Goal: Transaction & Acquisition: Purchase product/service

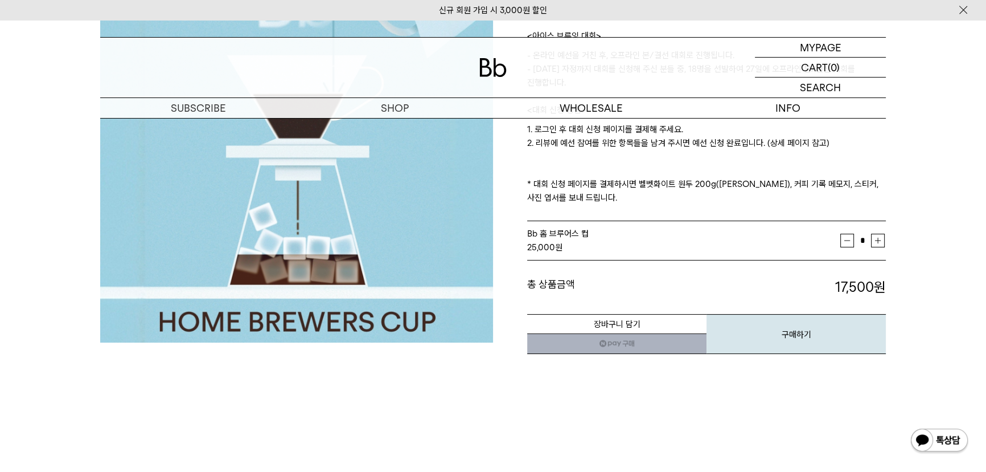
scroll to position [51, 0]
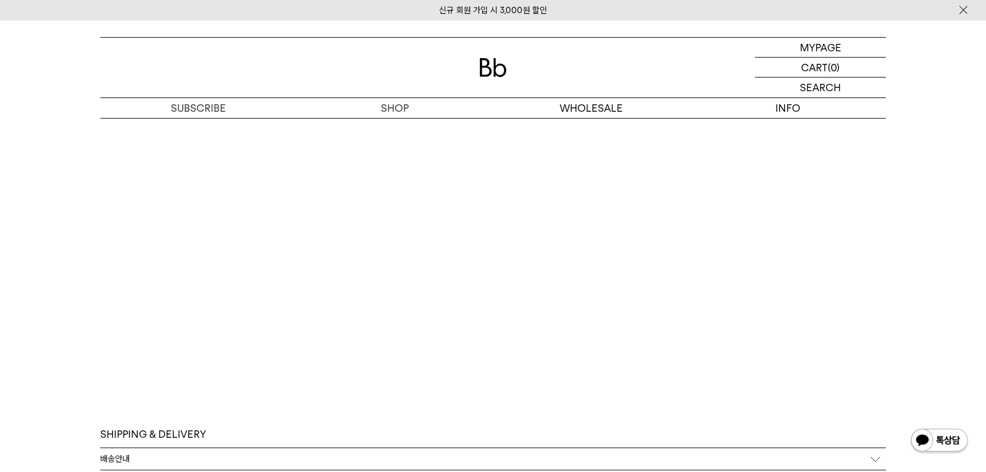
scroll to position [5694, 0]
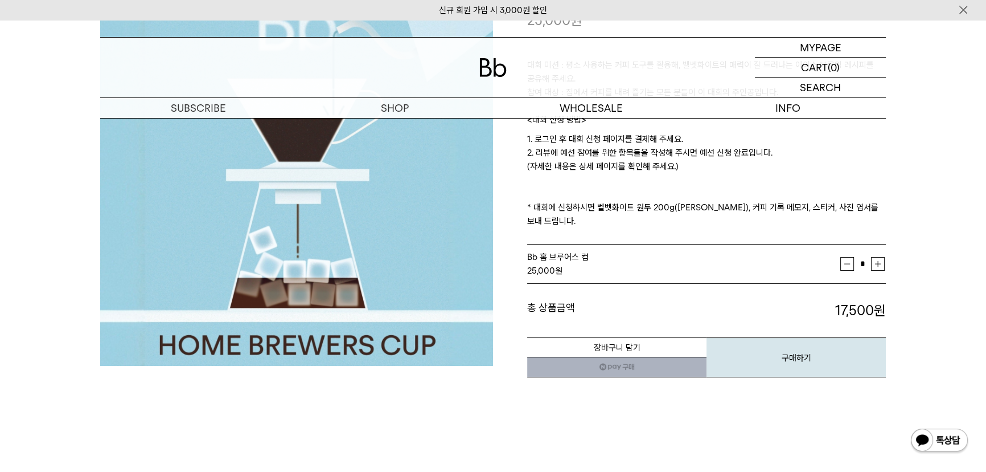
scroll to position [103, 0]
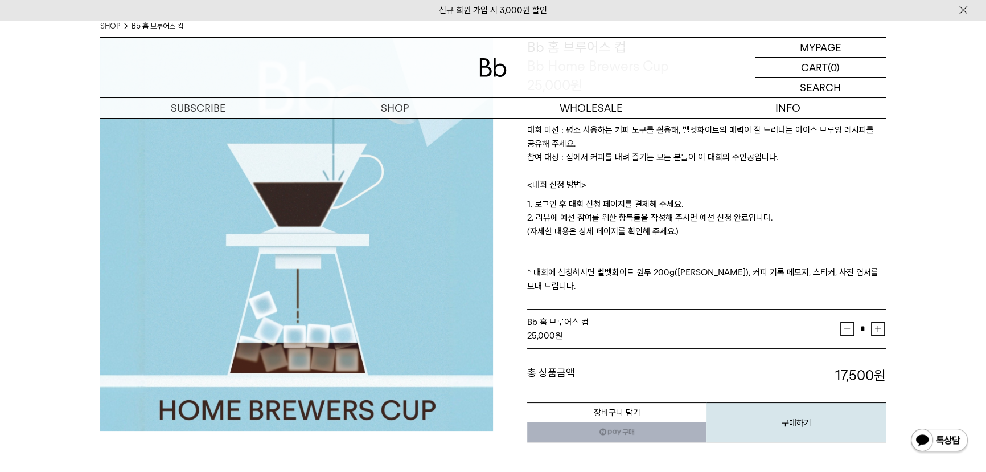
click at [843, 322] on button "감소" at bounding box center [848, 329] width 14 height 14
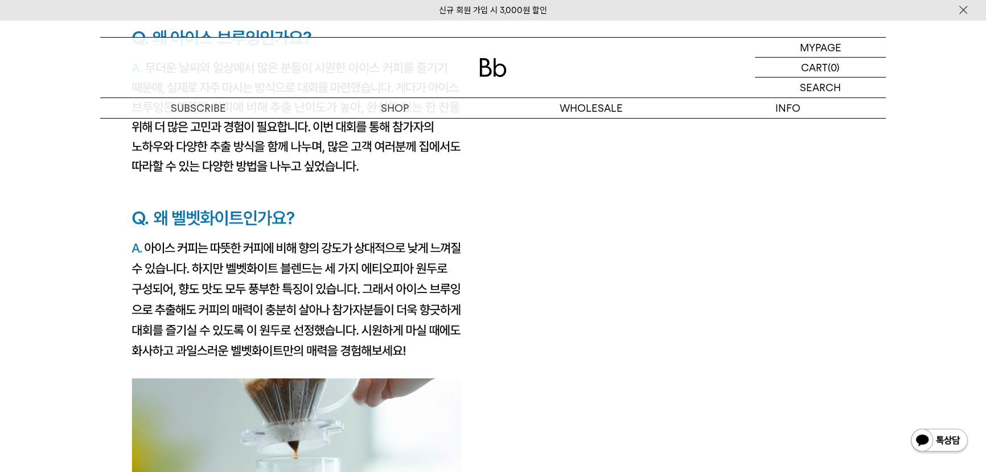
scroll to position [2174, 0]
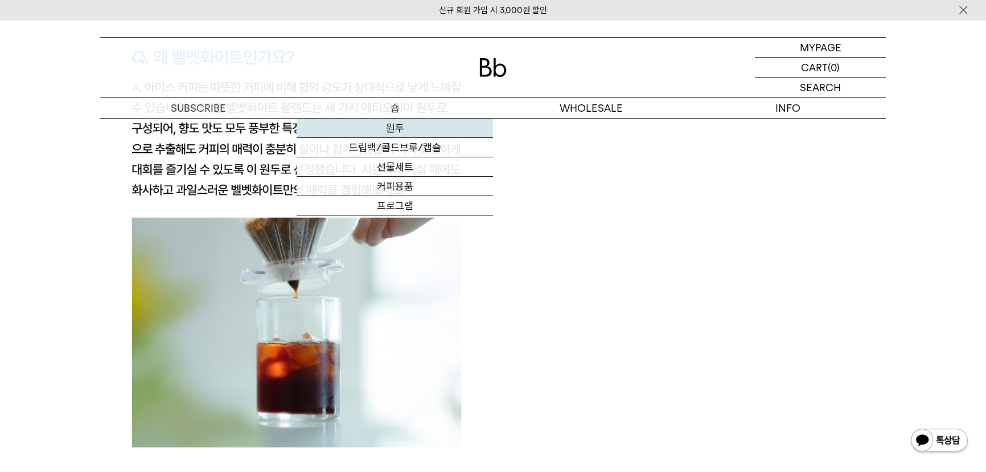
click at [392, 124] on link "원두" at bounding box center [395, 127] width 196 height 19
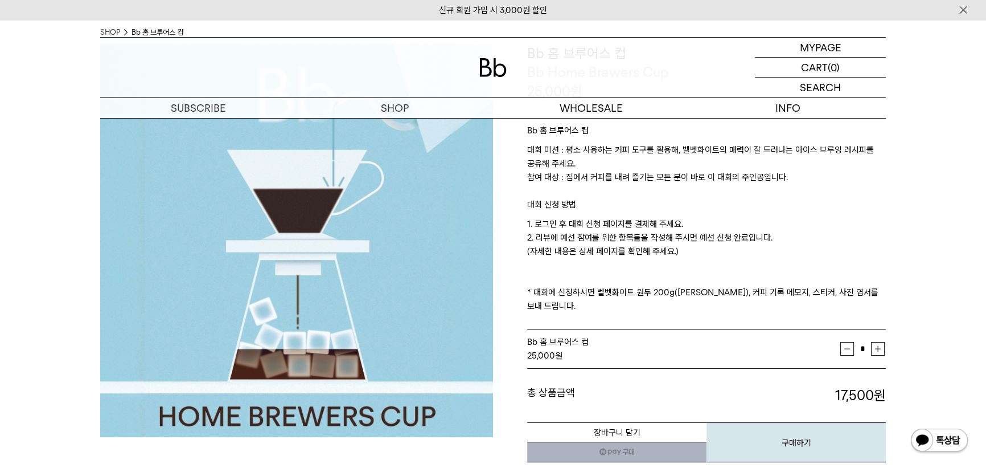
scroll to position [51, 0]
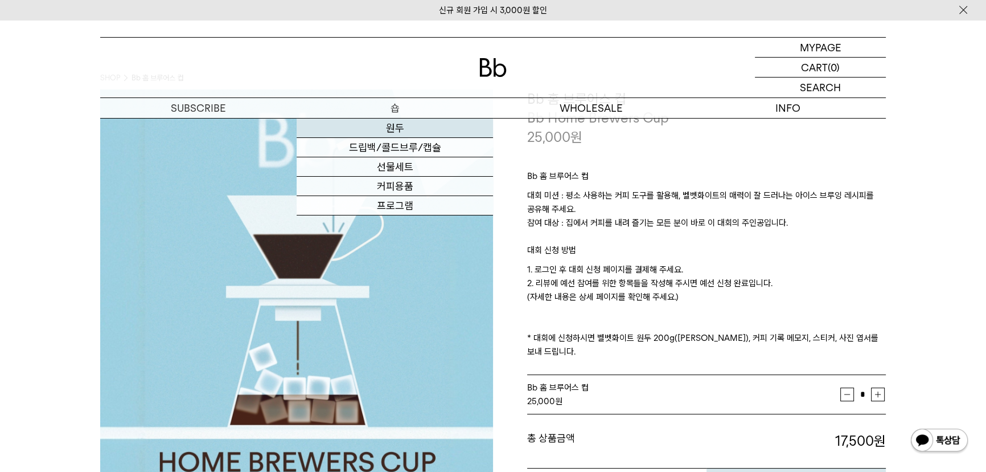
click at [407, 125] on link "원두" at bounding box center [395, 127] width 196 height 19
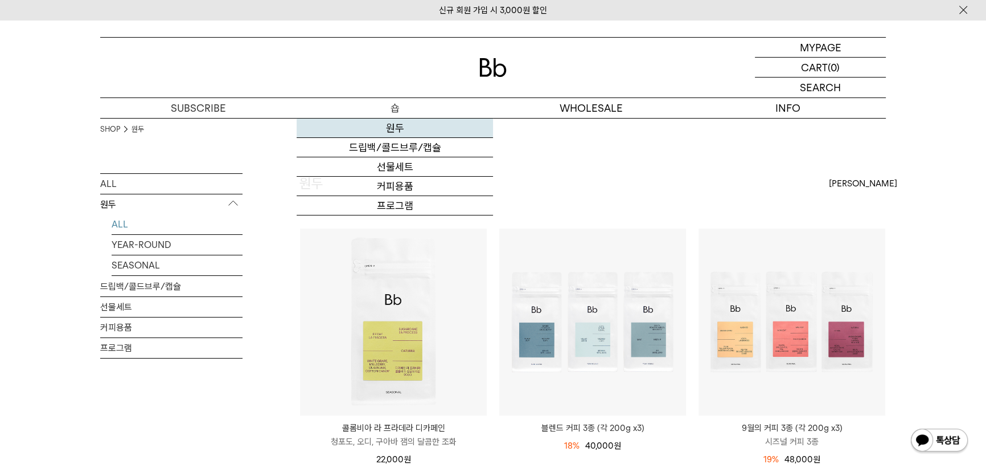
click at [391, 129] on link "원두" at bounding box center [395, 127] width 196 height 19
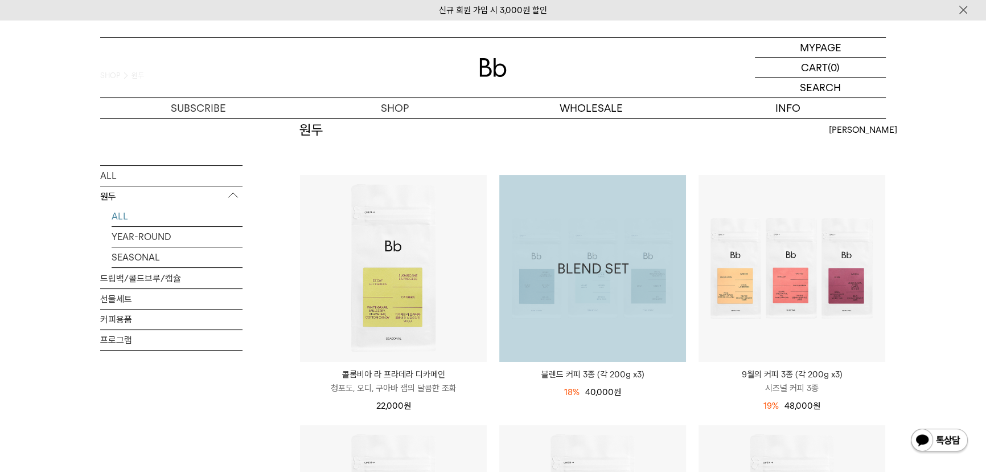
scroll to position [51, 0]
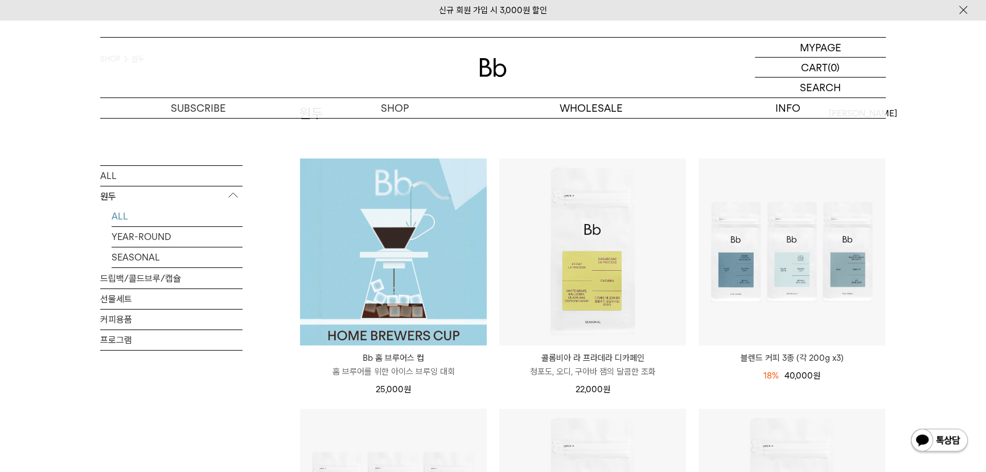
scroll to position [74, 0]
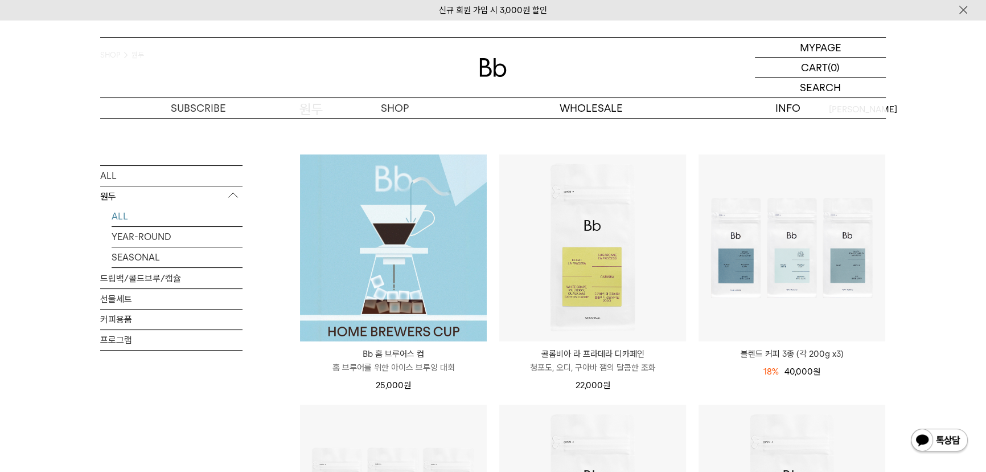
drag, startPoint x: 924, startPoint y: 218, endPoint x: 918, endPoint y: 220, distance: 6.7
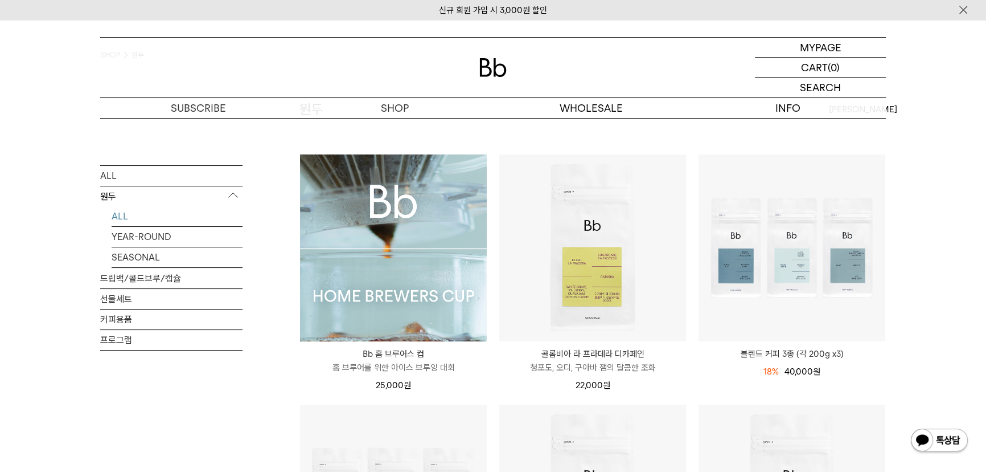
click at [428, 265] on img at bounding box center [393, 247] width 187 height 187
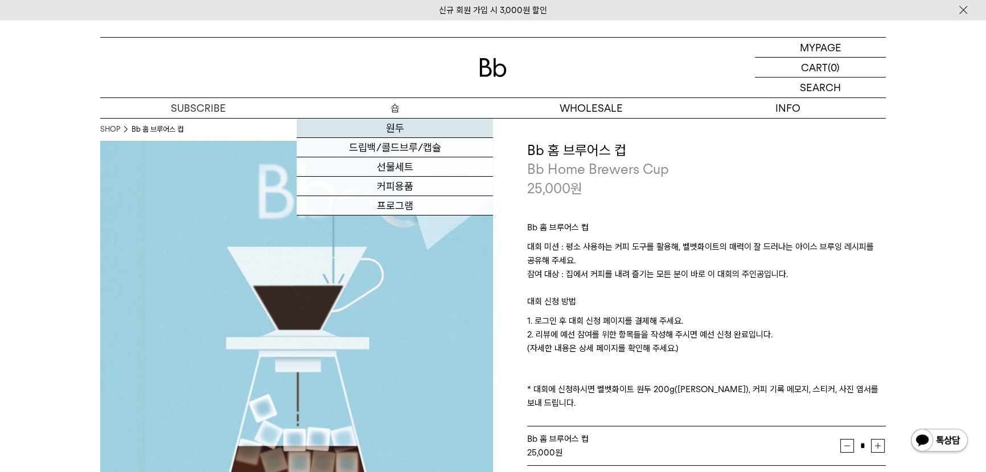
click at [393, 124] on link "원두" at bounding box center [395, 127] width 196 height 19
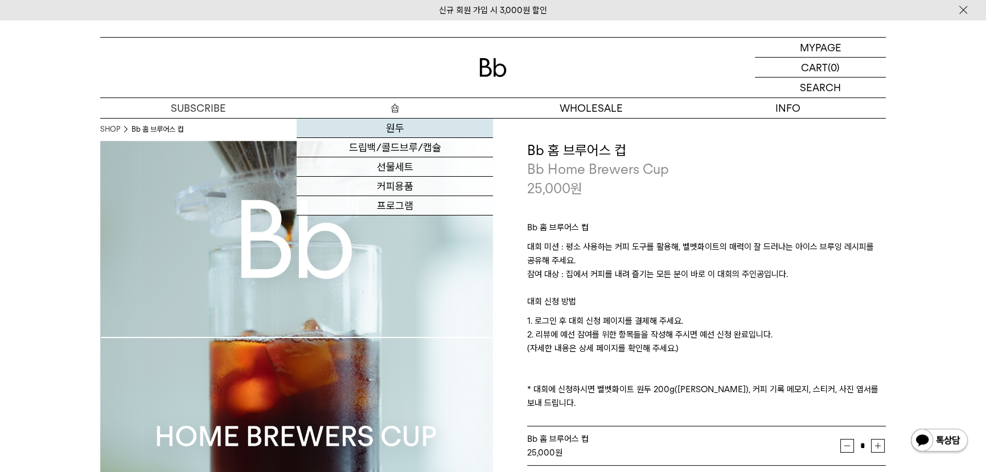
click at [407, 128] on link "원두" at bounding box center [395, 127] width 196 height 19
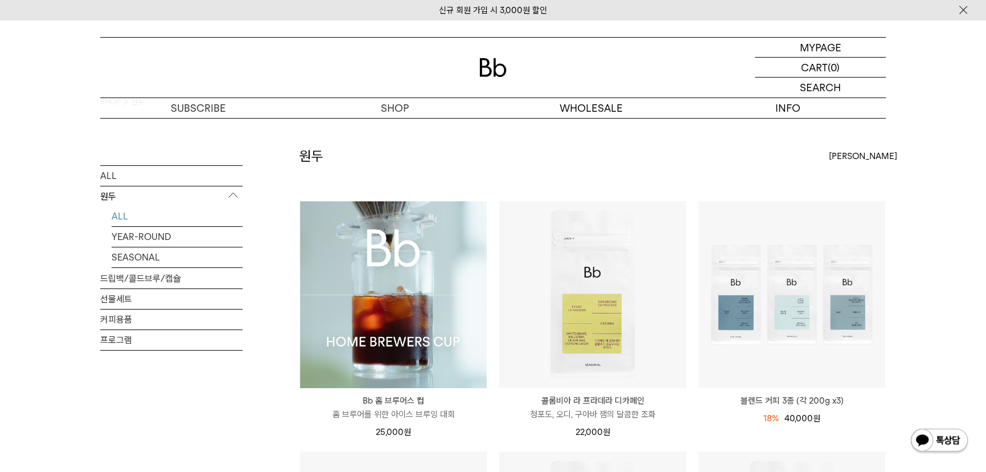
scroll to position [51, 0]
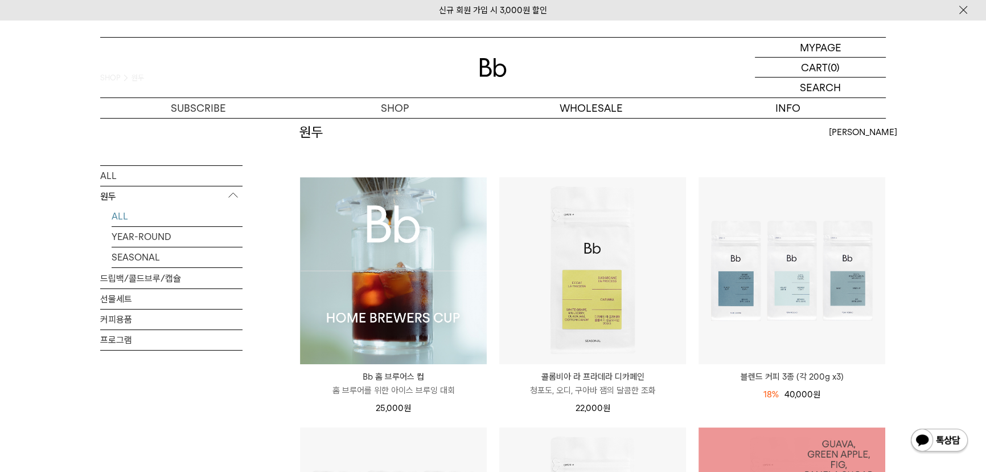
click at [885, 417] on li "블렌드 커피 3종 (각 200g x3) 18% 49,000원 40,000 원" at bounding box center [791, 302] width 199 height 250
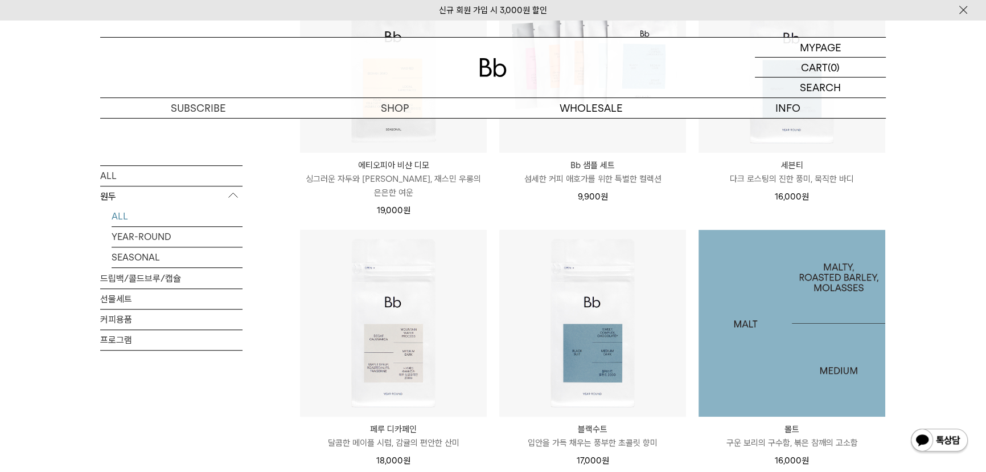
scroll to position [983, 0]
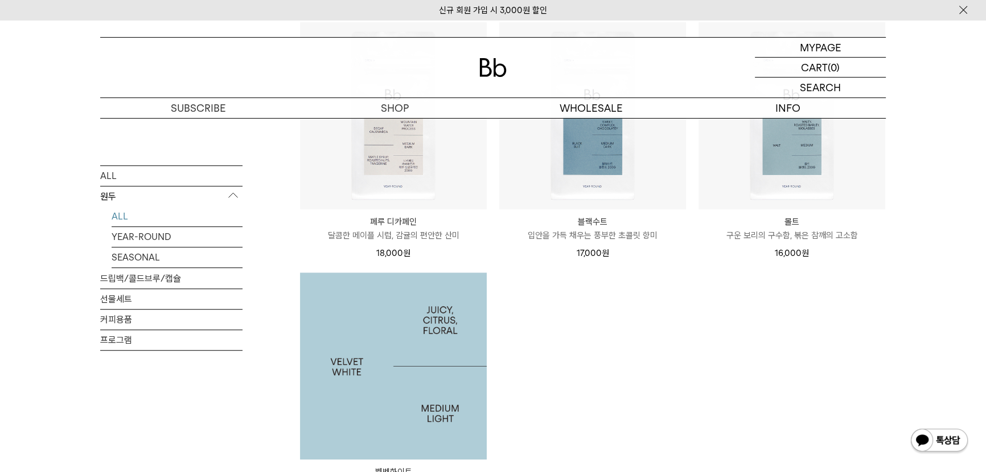
click at [406, 309] on img at bounding box center [393, 365] width 187 height 187
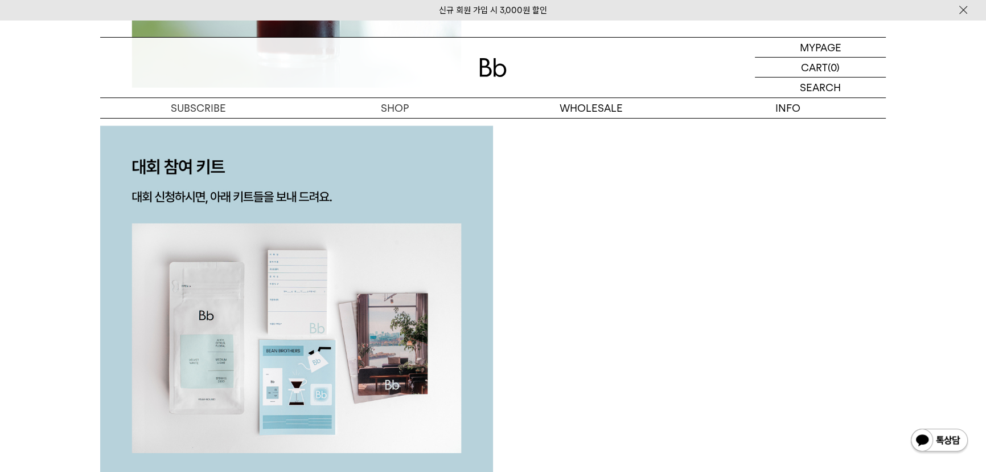
scroll to position [2536, 0]
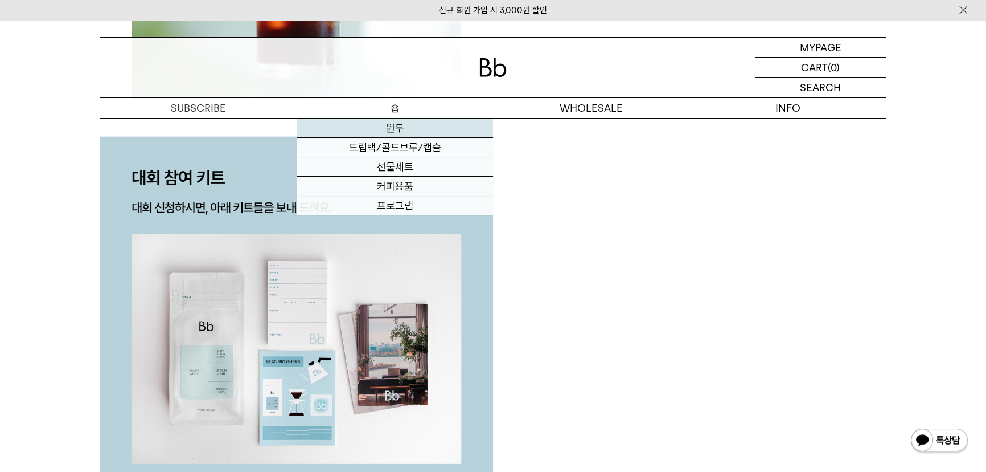
click at [404, 132] on link "원두" at bounding box center [395, 127] width 196 height 19
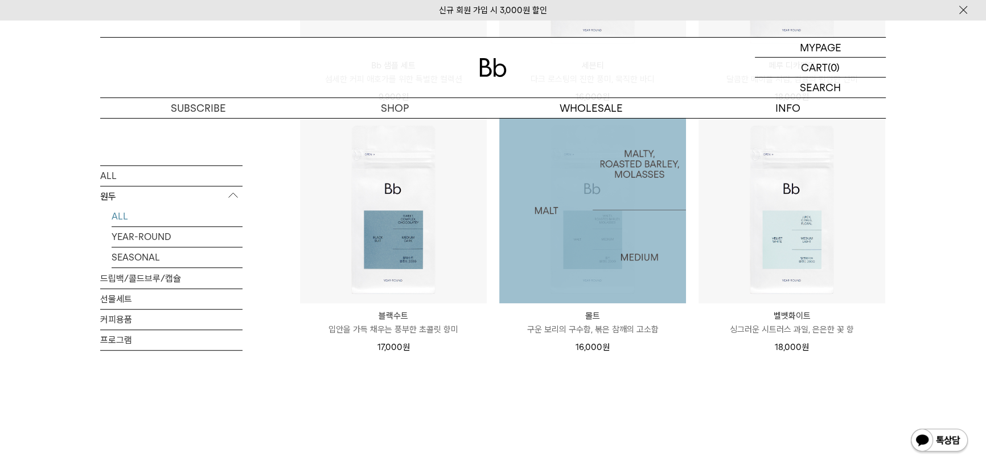
scroll to position [880, 0]
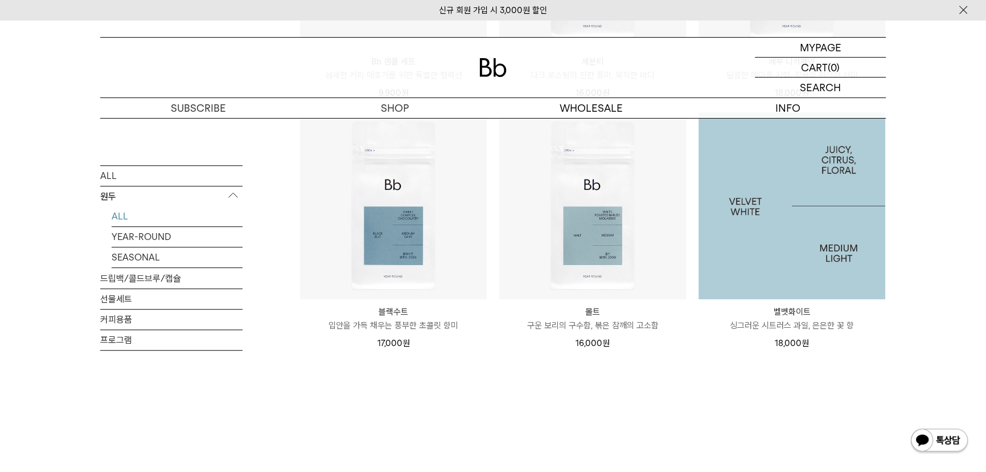
click at [829, 228] on img at bounding box center [792, 205] width 187 height 187
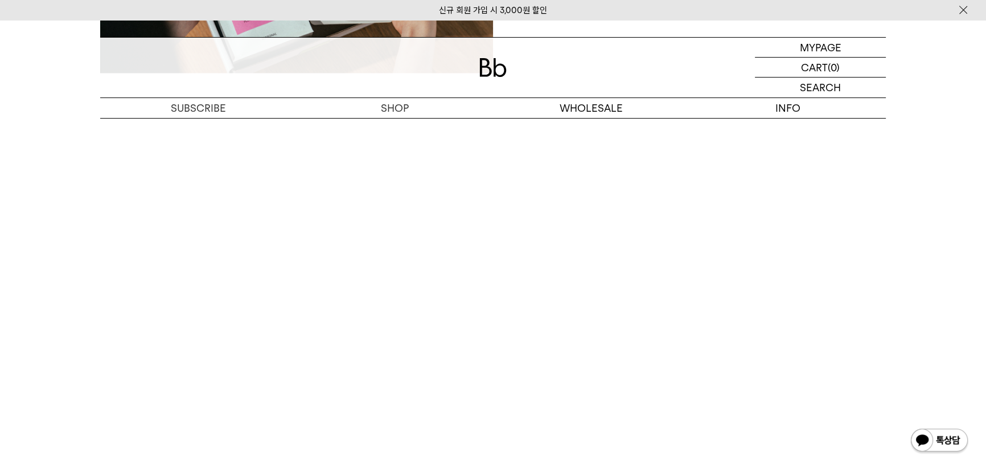
scroll to position [2071, 0]
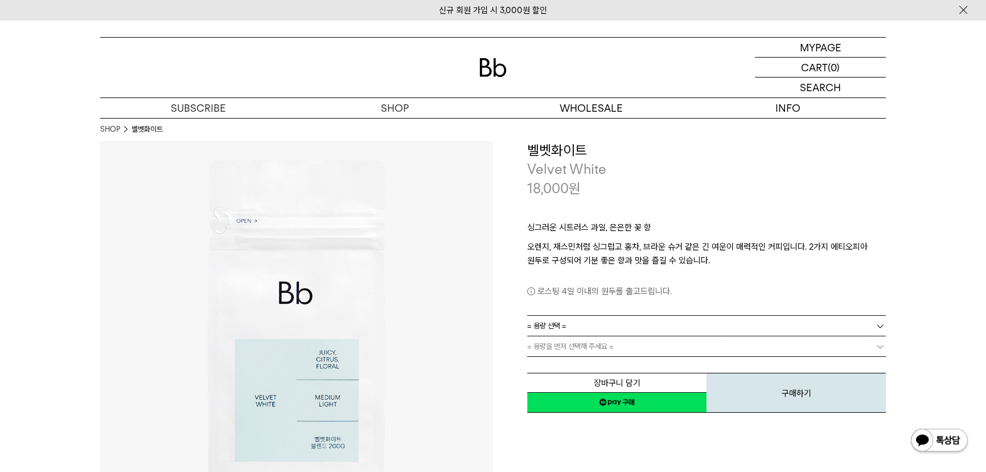
click at [563, 323] on span "= 용량 선택 =" at bounding box center [546, 325] width 39 height 20
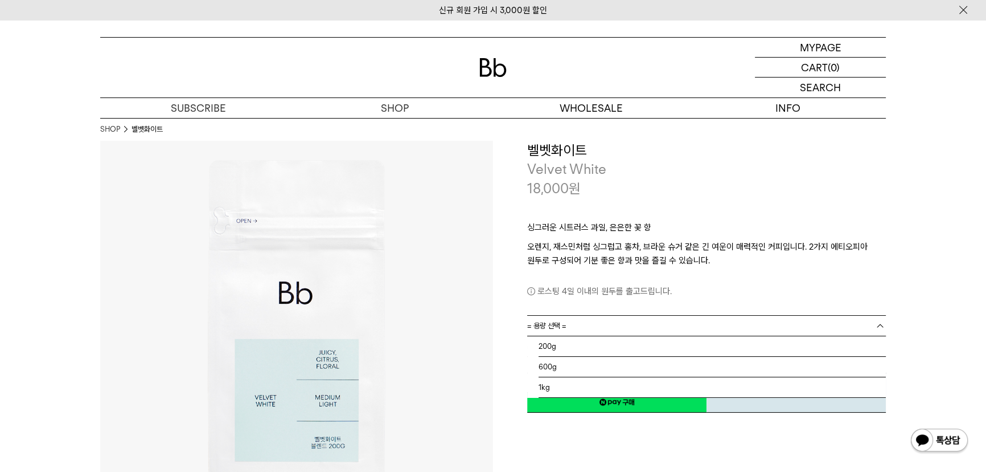
click at [575, 299] on div "싱그러운 시트러스 과일, 은은한 꽃 향 오렌지, 재스민처럼 싱그럽고 홍차, 브라운 슈거 같은 긴 여운이 매력적인 커피입니다. 2가지 에티오피아…" at bounding box center [706, 256] width 359 height 117
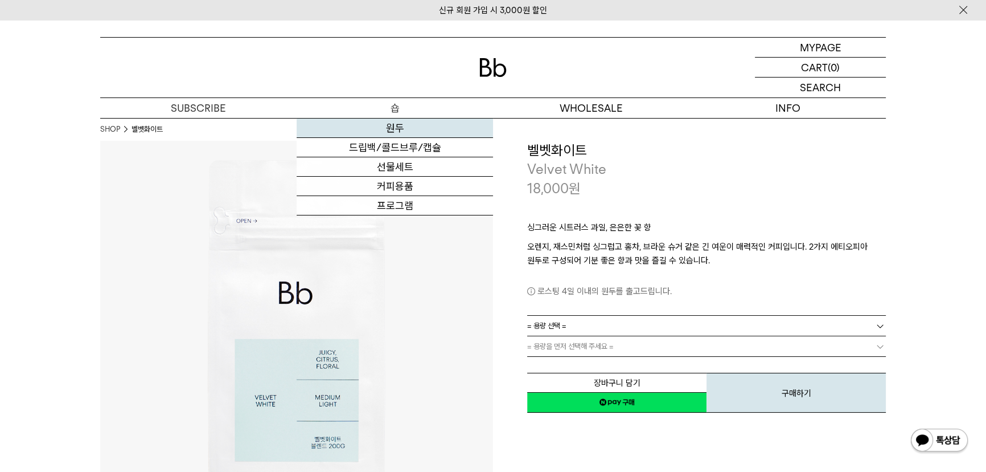
click at [387, 125] on link "원두" at bounding box center [395, 127] width 196 height 19
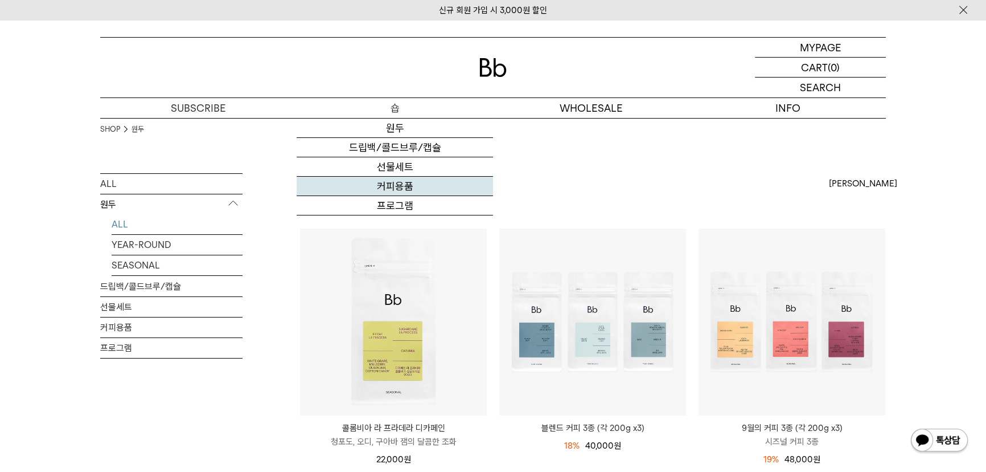
click at [391, 182] on link "커피용품" at bounding box center [395, 186] width 196 height 19
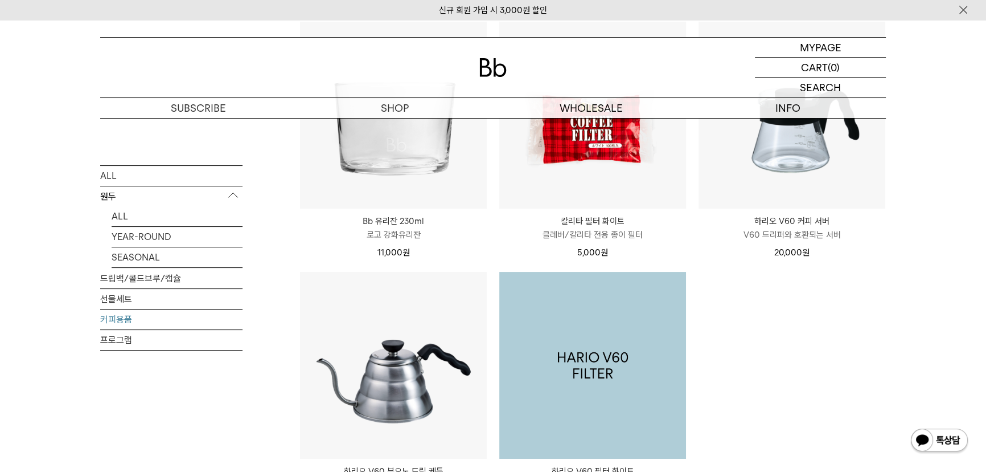
scroll to position [103, 0]
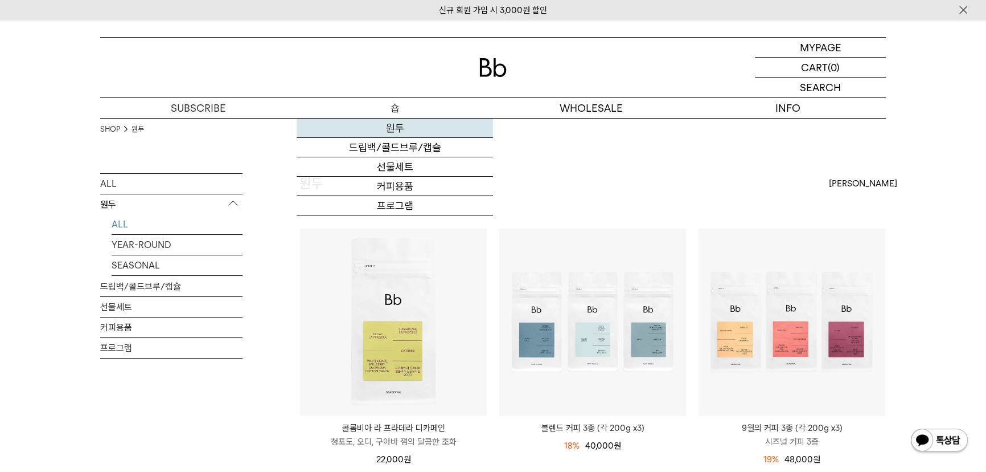
click at [399, 128] on link "원두" at bounding box center [395, 127] width 196 height 19
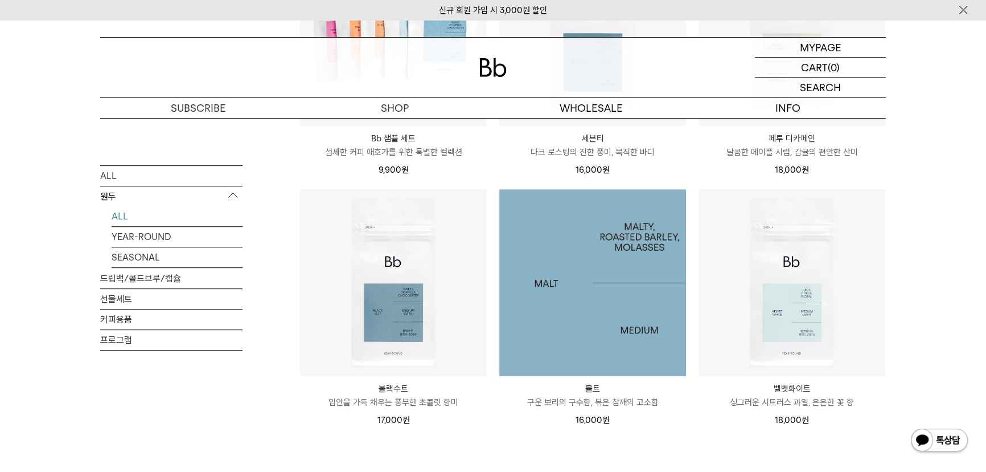
scroll to position [828, 0]
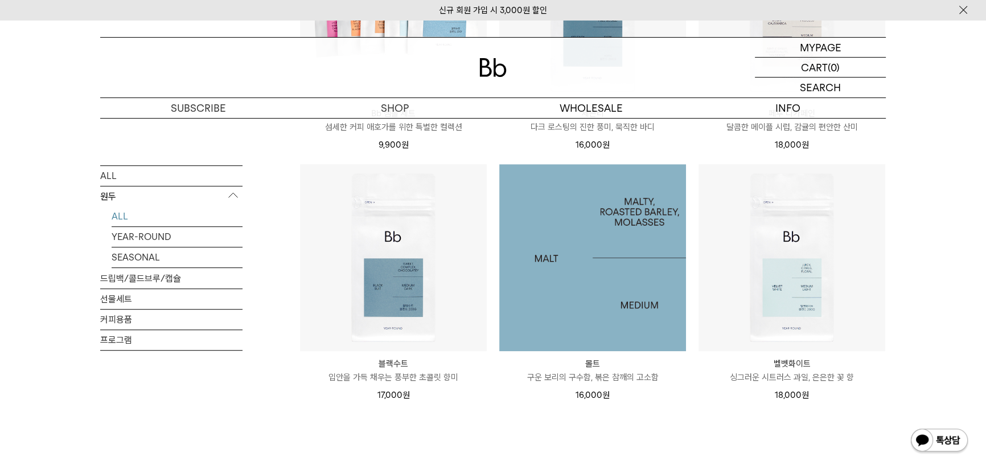
click at [614, 308] on img at bounding box center [592, 257] width 187 height 187
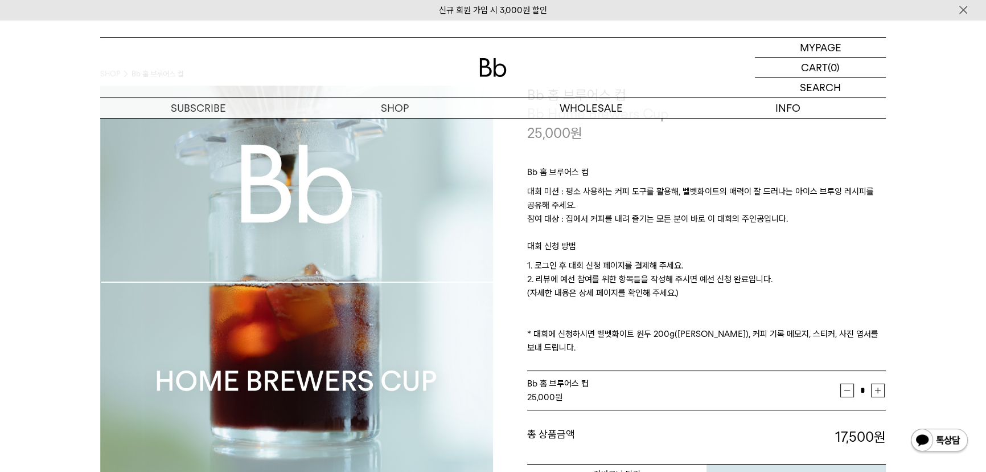
scroll to position [51, 0]
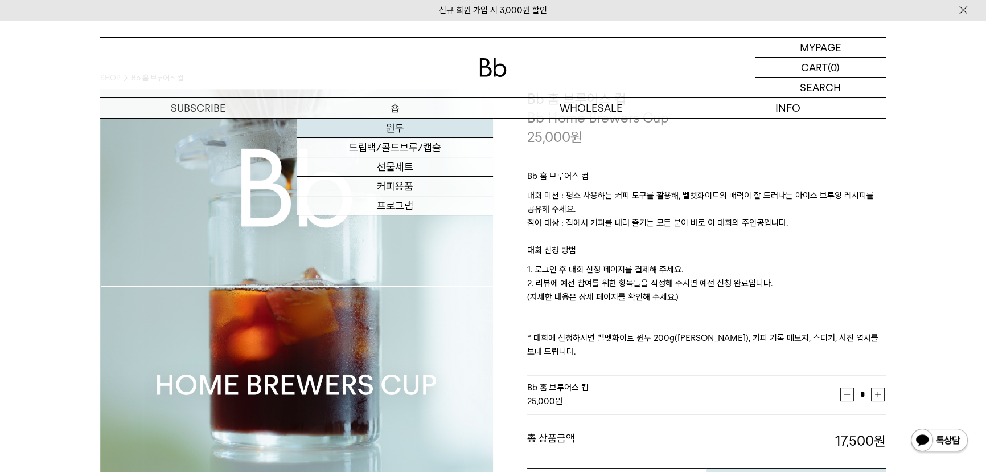
click at [399, 126] on link "원두" at bounding box center [395, 127] width 196 height 19
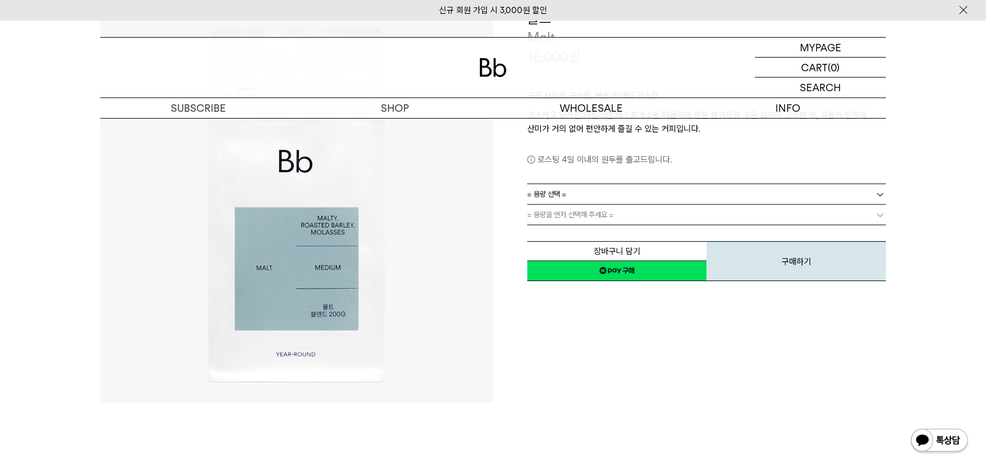
scroll to position [155, 0]
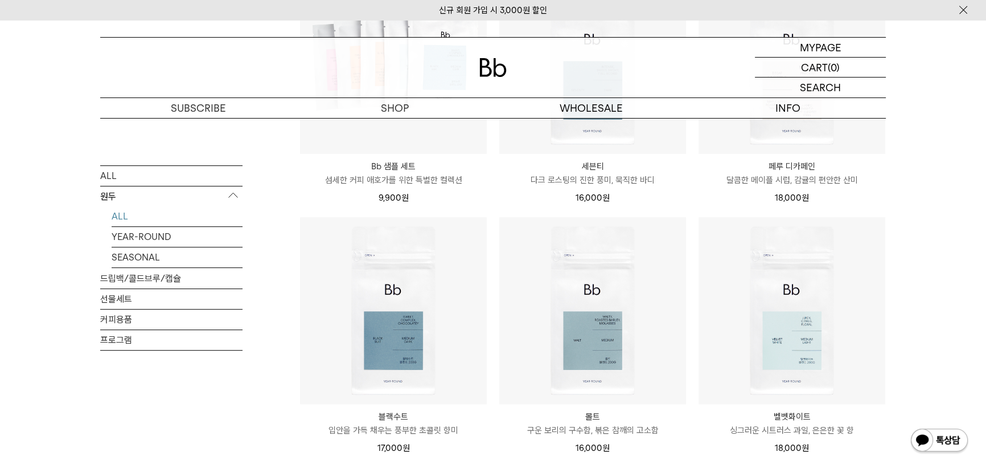
scroll to position [724, 0]
